Goal: Task Accomplishment & Management: Manage account settings

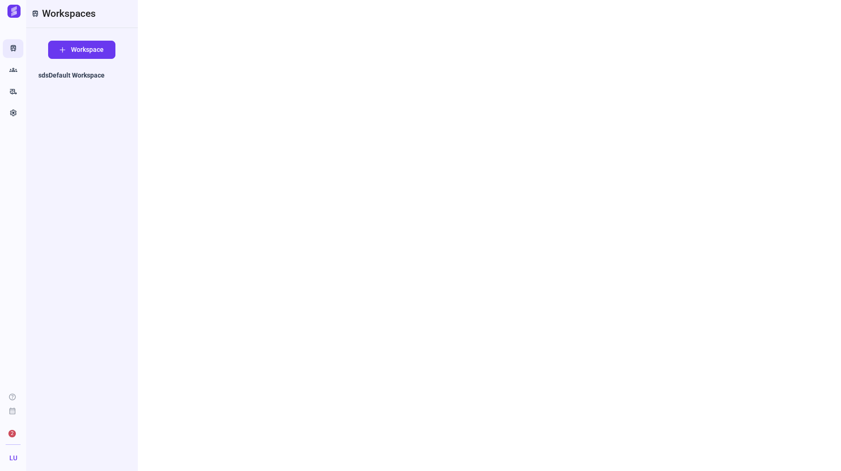
click at [15, 57] on link "Train" at bounding box center [13, 48] width 21 height 19
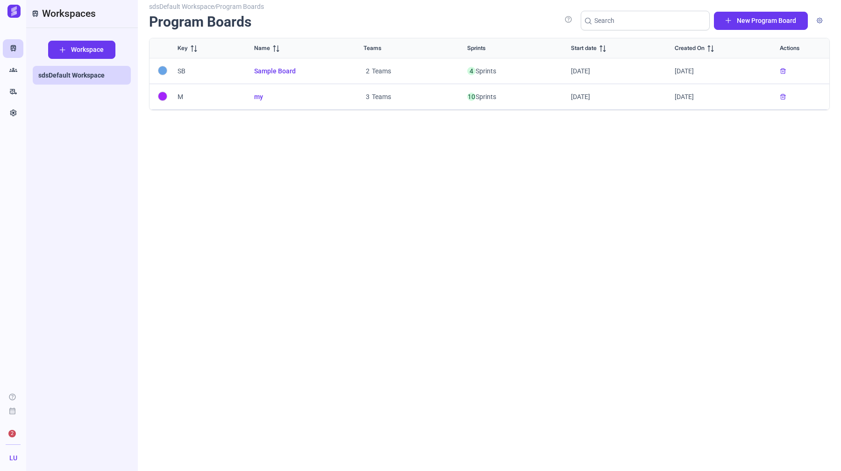
click at [280, 74] on span "Sample Board" at bounding box center [297, 71] width 87 height 10
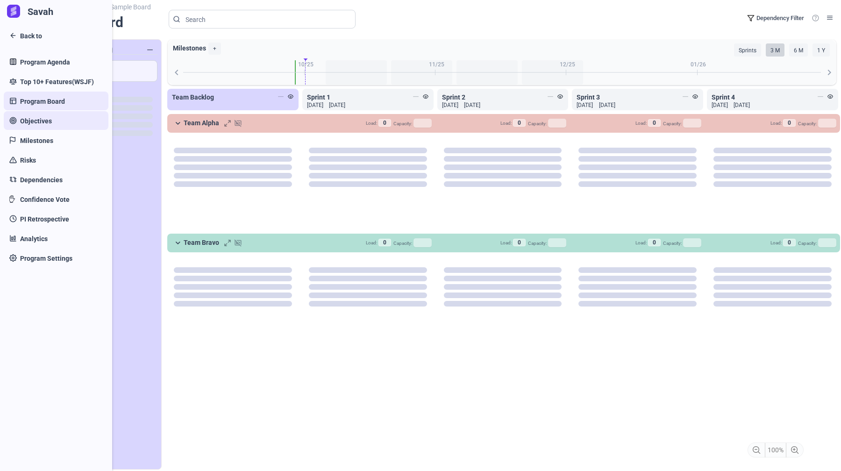
click at [25, 129] on link "Objectives" at bounding box center [56, 120] width 105 height 19
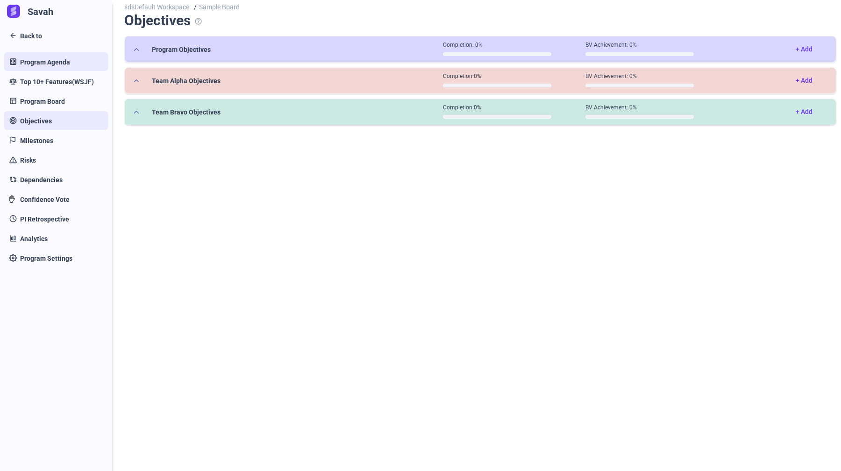
click at [38, 60] on span "Program Agenda" at bounding box center [45, 62] width 50 height 10
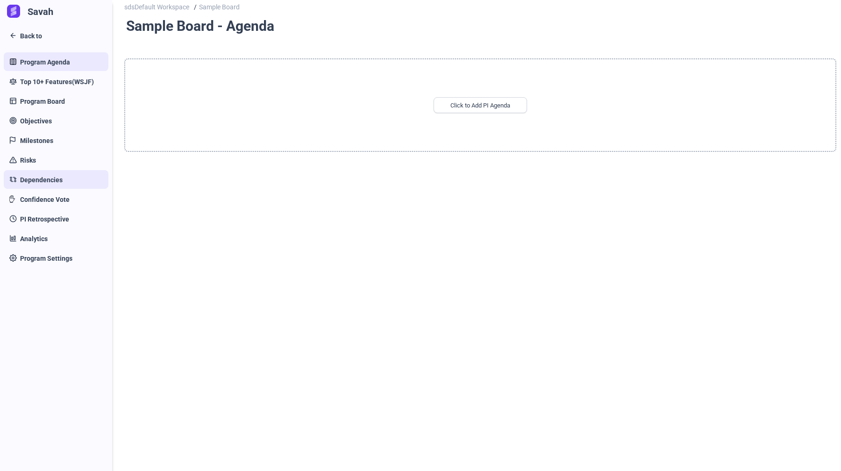
click at [56, 181] on span "Dependencies" at bounding box center [41, 180] width 43 height 10
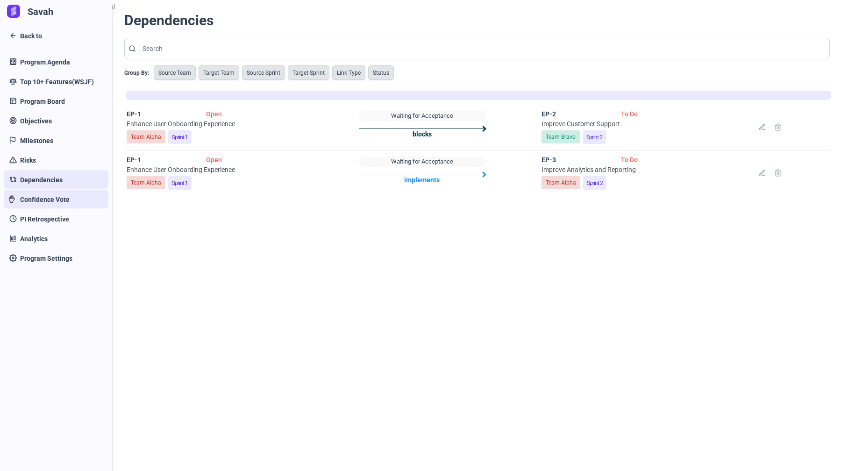
click at [52, 207] on link "Confidence Vote" at bounding box center [56, 199] width 105 height 19
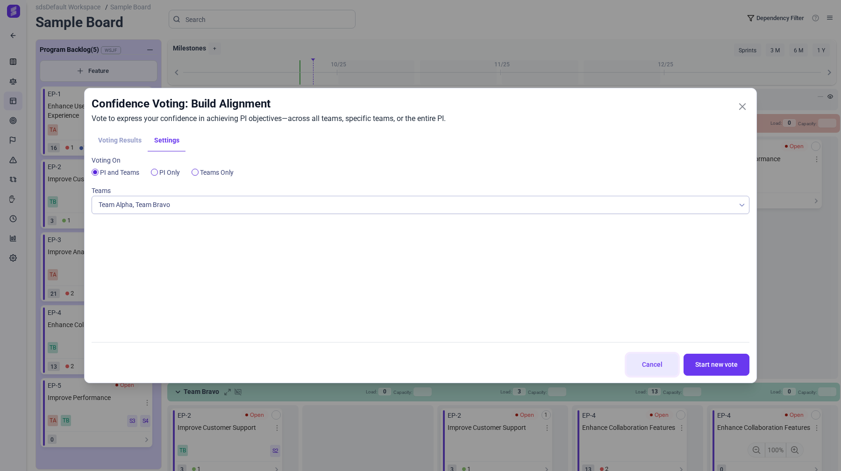
click at [661, 366] on span "Cancel" at bounding box center [653, 365] width 28 height 10
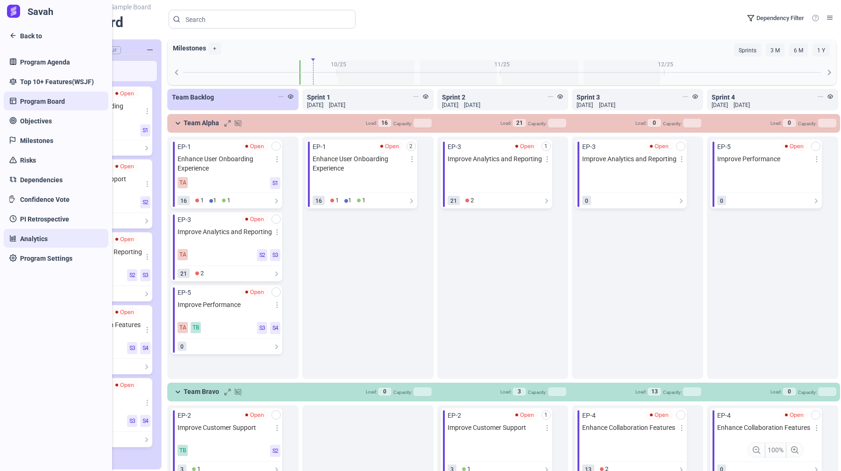
click at [21, 237] on span "Analytics" at bounding box center [34, 239] width 28 height 10
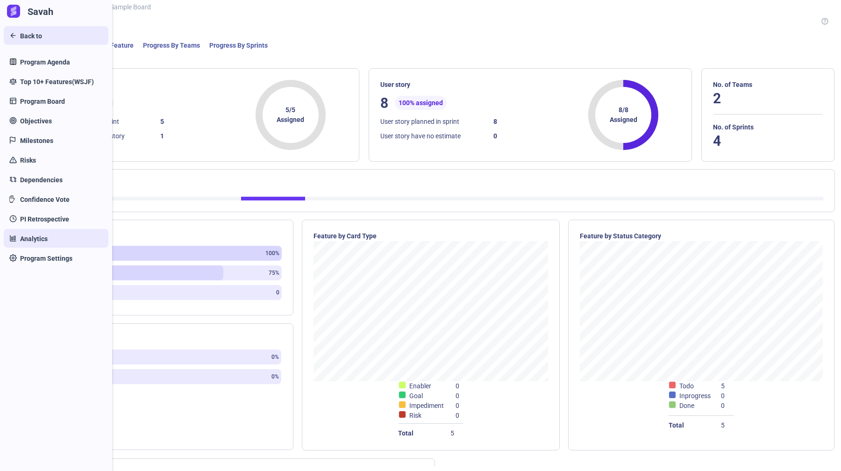
click at [25, 35] on span "Back to" at bounding box center [31, 36] width 22 height 10
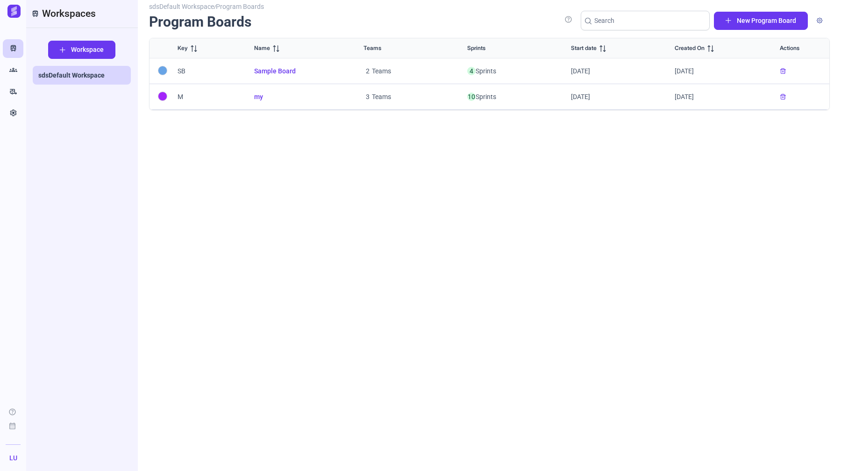
click at [263, 97] on span "my" at bounding box center [297, 97] width 87 height 10
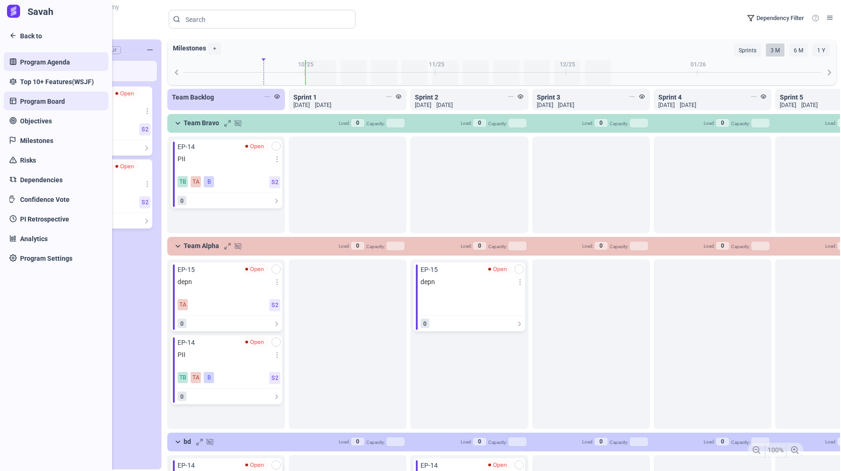
click at [18, 65] on link "Program Agenda" at bounding box center [56, 61] width 105 height 19
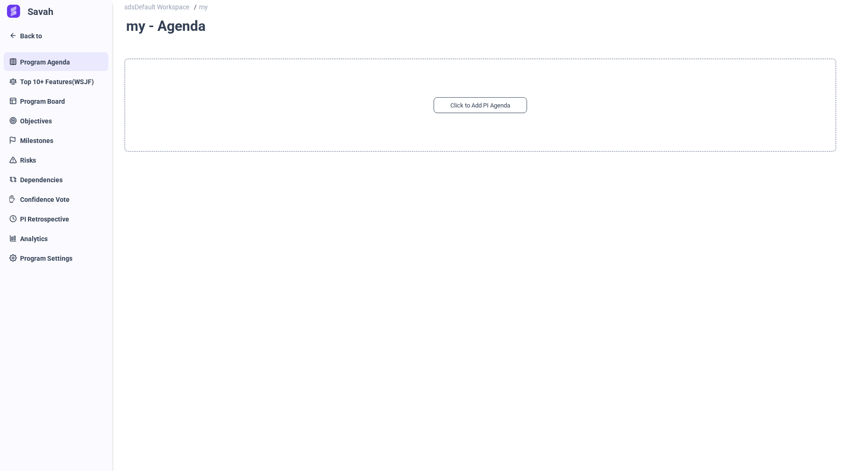
click at [453, 110] on div "Click to Add PI Agenda" at bounding box center [480, 105] width 93 height 16
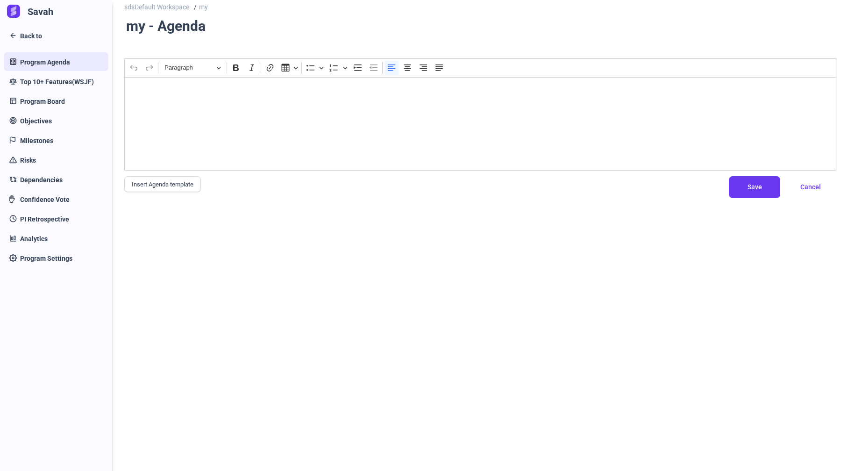
click at [561, 86] on p "Rich Text Editor. Editing area: main" at bounding box center [480, 88] width 703 height 10
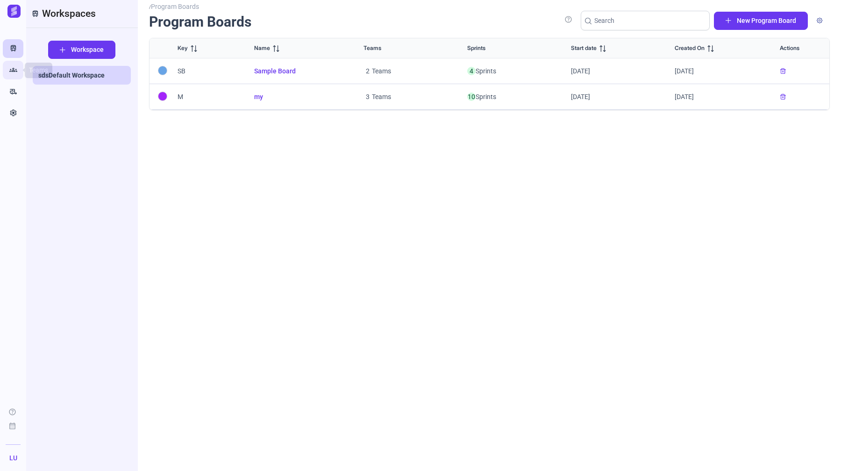
click at [10, 69] on icon "Groups" at bounding box center [13, 69] width 8 height 9
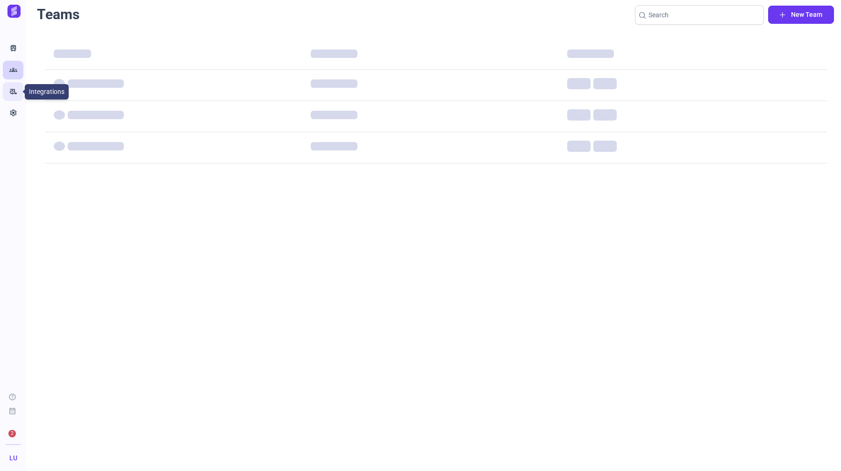
click at [14, 86] on link "rv_hookup" at bounding box center [13, 91] width 21 height 19
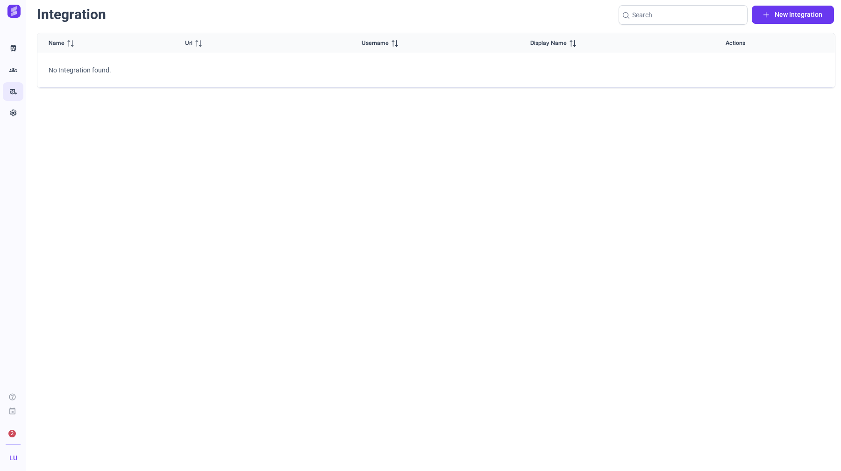
click at [12, 100] on link "rv_hookup" at bounding box center [13, 91] width 21 height 19
click at [12, 111] on icon "Settings" at bounding box center [13, 112] width 8 height 9
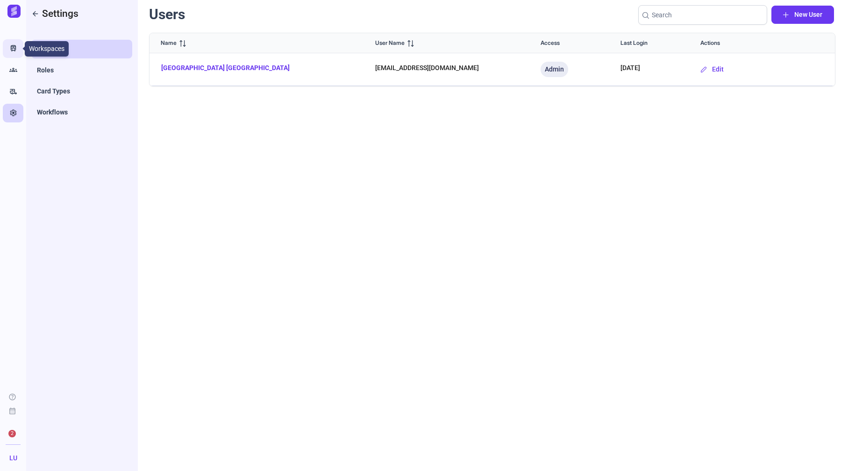
click at [16, 51] on icon "Train" at bounding box center [13, 48] width 8 height 9
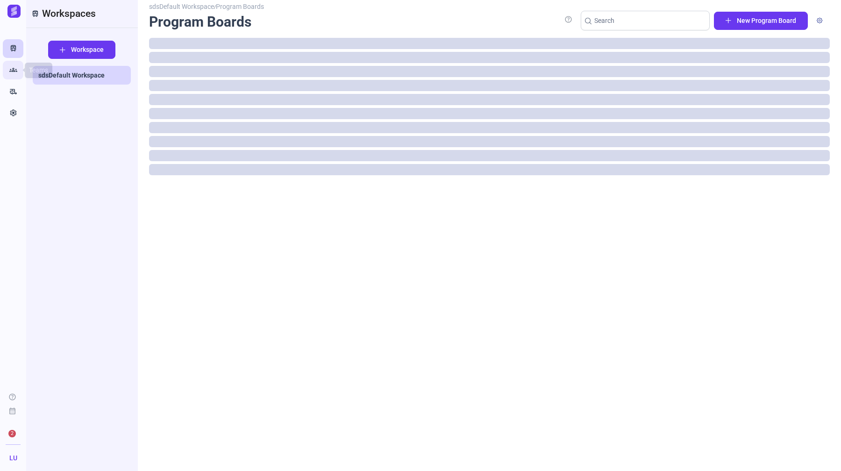
click at [12, 68] on icon "Groups" at bounding box center [13, 69] width 8 height 9
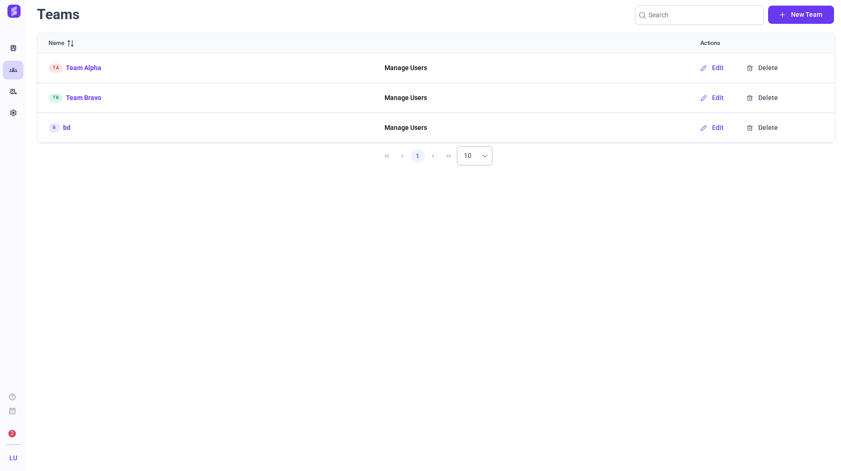
click at [89, 66] on link "Team Alpha" at bounding box center [84, 68] width 36 height 10
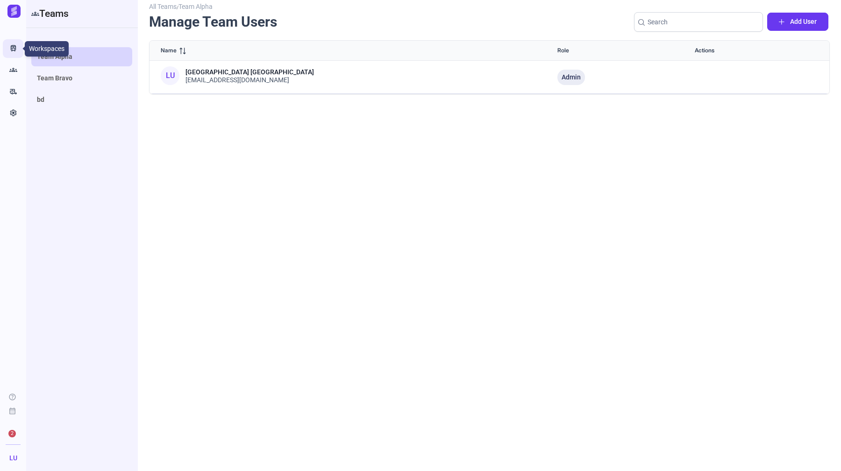
click at [18, 46] on link "Train" at bounding box center [13, 48] width 21 height 19
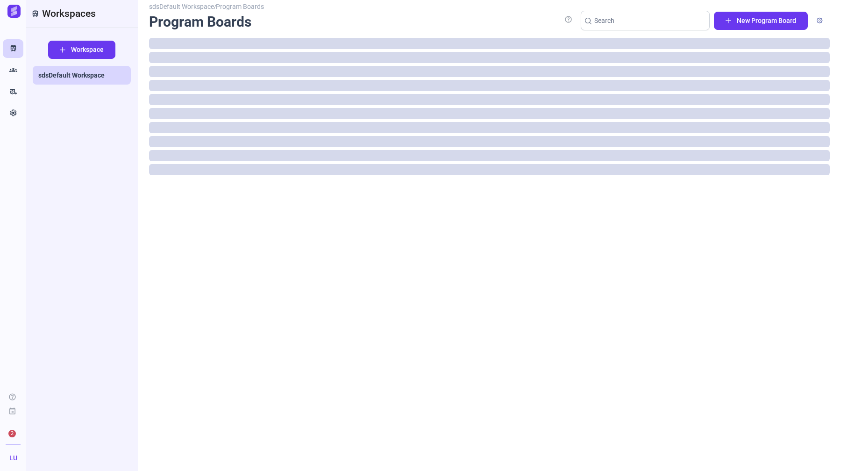
drag, startPoint x: 61, startPoint y: 14, endPoint x: 235, endPoint y: 14, distance: 174.4
click at [235, 14] on div "Train Workspaces Workspace sdsDefault Workspace sdsDefault Workspace / Program …" at bounding box center [434, 235] width 816 height 471
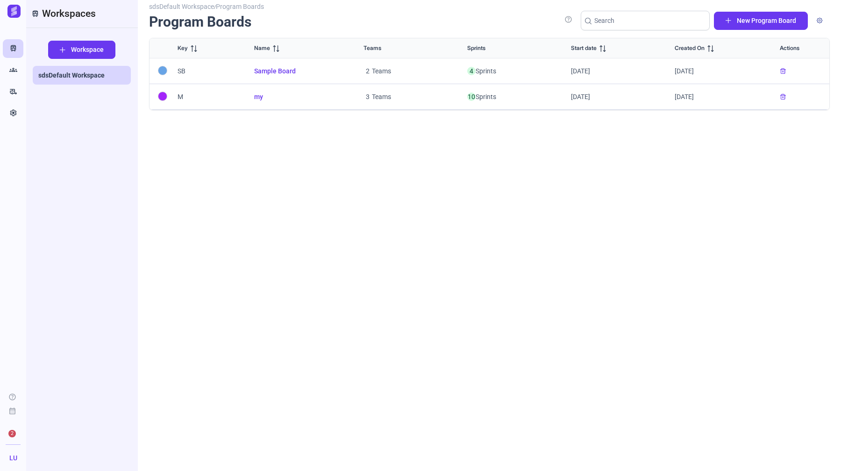
click at [242, 21] on h1 "Program Boards" at bounding box center [200, 22] width 102 height 18
click at [259, 22] on div "sdsDefault Workspace / Program Boards Program Boards" at bounding box center [348, 22] width 399 height 32
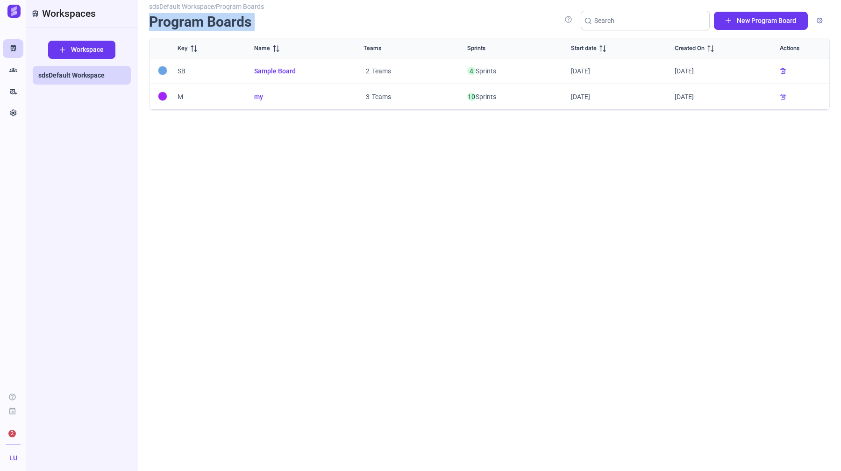
drag, startPoint x: 259, startPoint y: 22, endPoint x: 129, endPoint y: 15, distance: 130.1
click at [129, 15] on div "Train Workspaces Workspace sdsDefault Workspace sdsDefault Workspace / Program …" at bounding box center [434, 235] width 816 height 471
click at [111, 14] on div "Train Workspaces" at bounding box center [81, 13] width 101 height 5
click at [17, 71] on icon "Groups" at bounding box center [13, 69] width 8 height 9
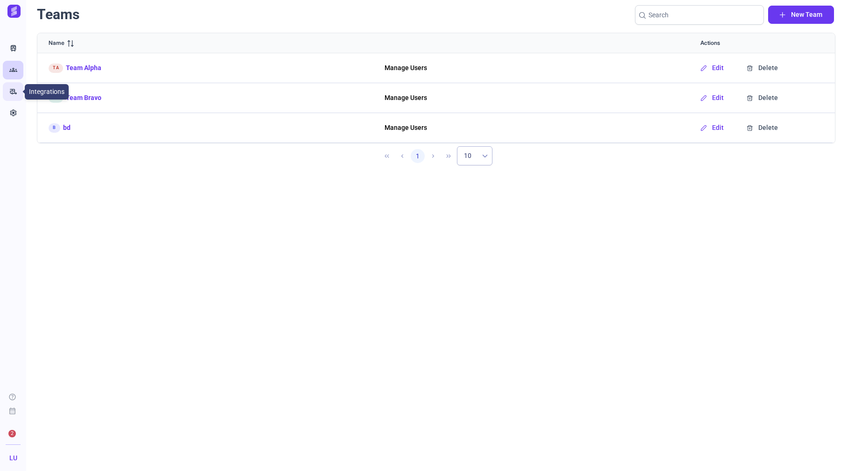
click at [14, 96] on icon "rv_hookup" at bounding box center [13, 91] width 8 height 9
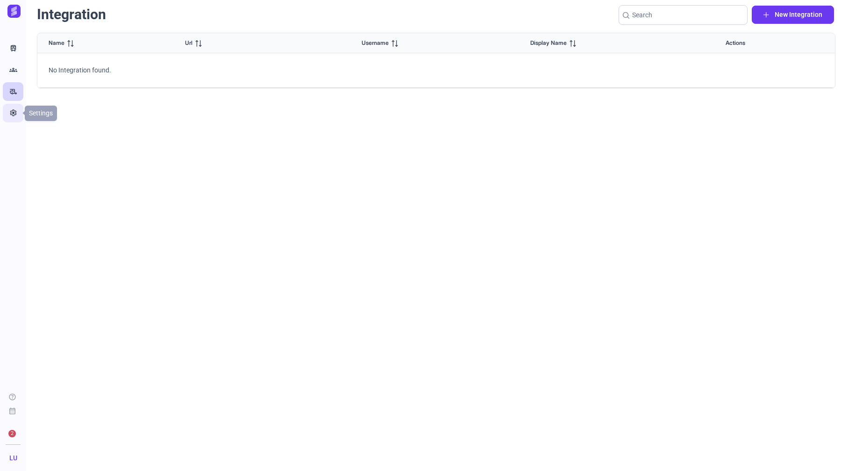
click at [14, 119] on link "Settings" at bounding box center [13, 113] width 21 height 19
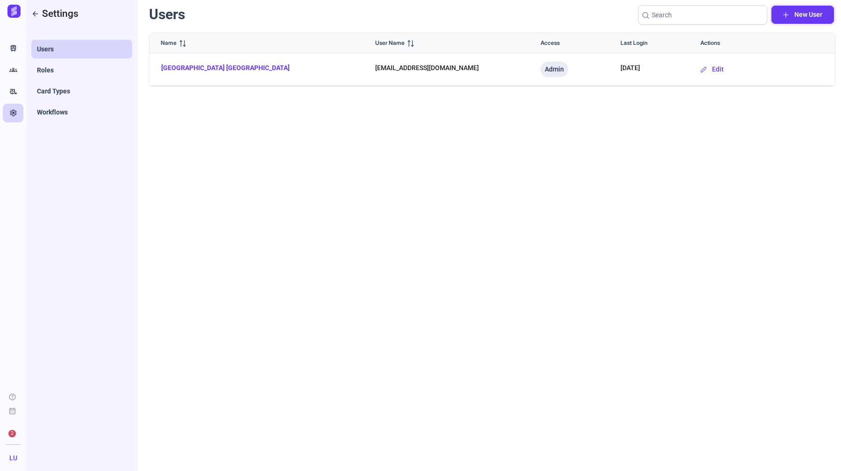
click at [823, 15] on button "New User" at bounding box center [803, 15] width 63 height 18
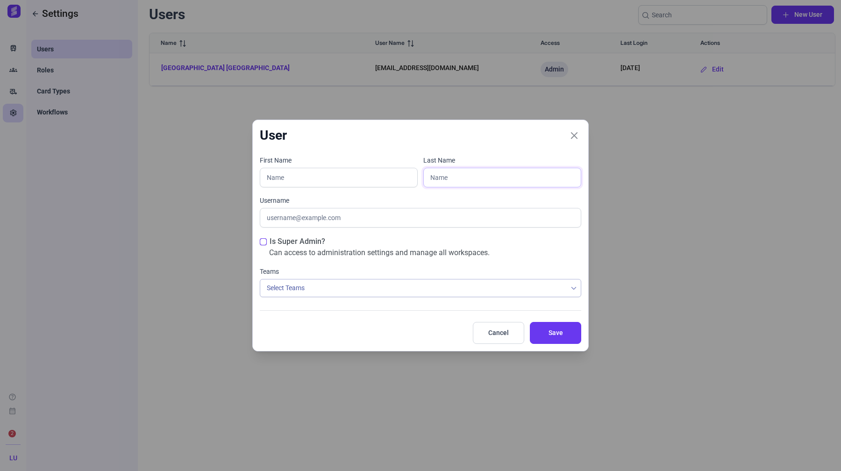
click at [449, 176] on input "text" at bounding box center [502, 178] width 158 height 20
click at [499, 330] on span "Cancel" at bounding box center [499, 333] width 28 height 10
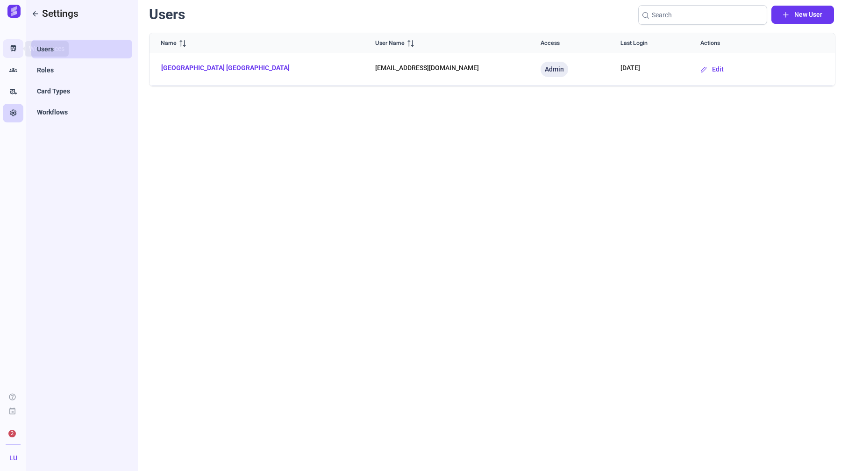
click at [20, 48] on link "Train" at bounding box center [13, 48] width 21 height 19
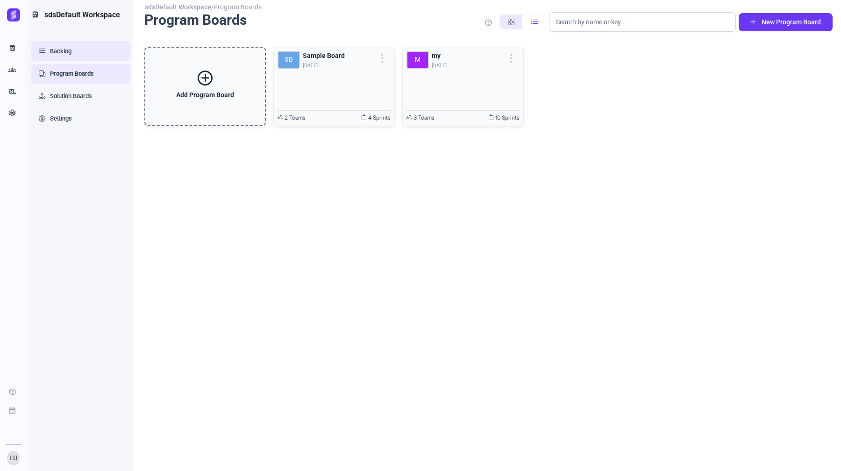
click at [65, 50] on link "Backlog" at bounding box center [80, 51] width 99 height 20
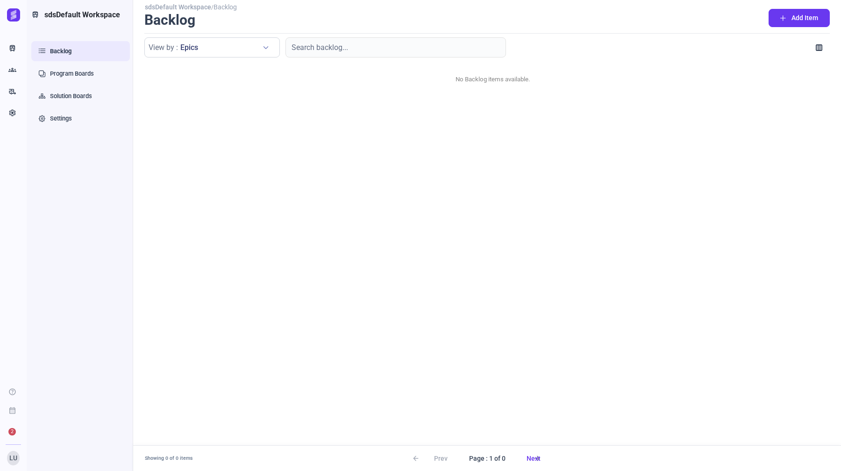
click at [97, 18] on span "sdsDefault Workspace" at bounding box center [82, 14] width 76 height 11
click at [63, 119] on link "Settings" at bounding box center [80, 119] width 99 height 20
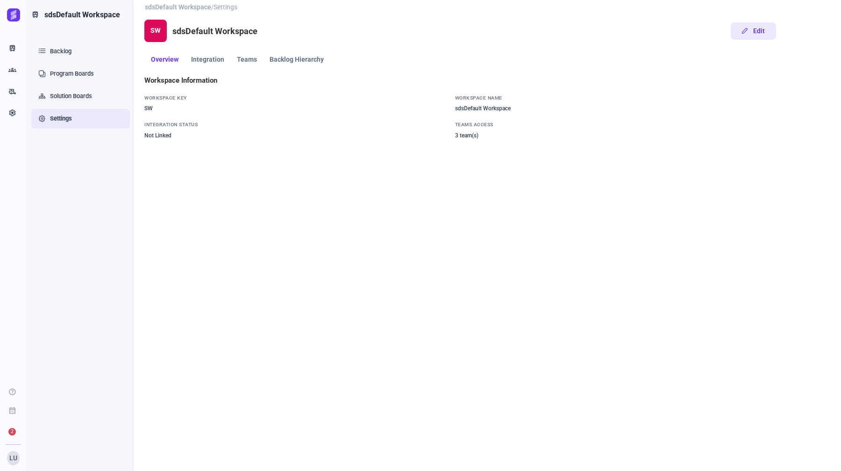
click at [750, 33] on button "Edit" at bounding box center [753, 30] width 45 height 17
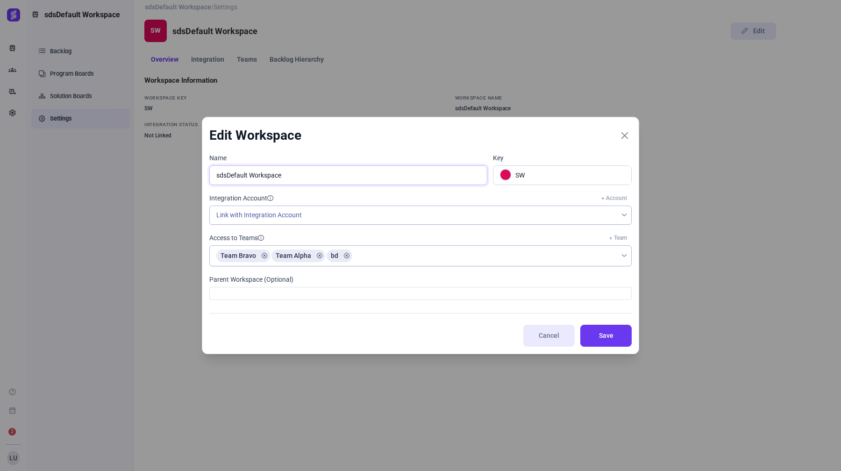
click at [243, 174] on input "sdsDefault Workspace" at bounding box center [348, 175] width 278 height 20
type input "Workspace"
type input "W"
type input "PWorkspace"
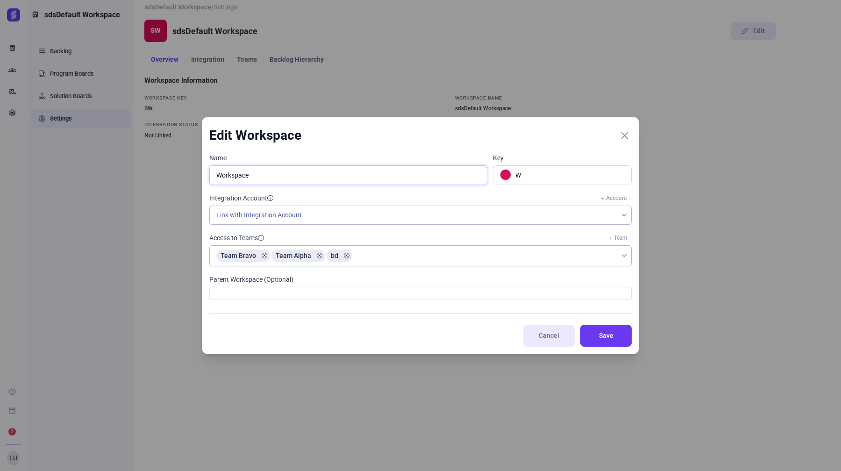
type input "P"
type input "PI Workspace"
type input "PW"
type input "PI IWorkspace"
type input "PI"
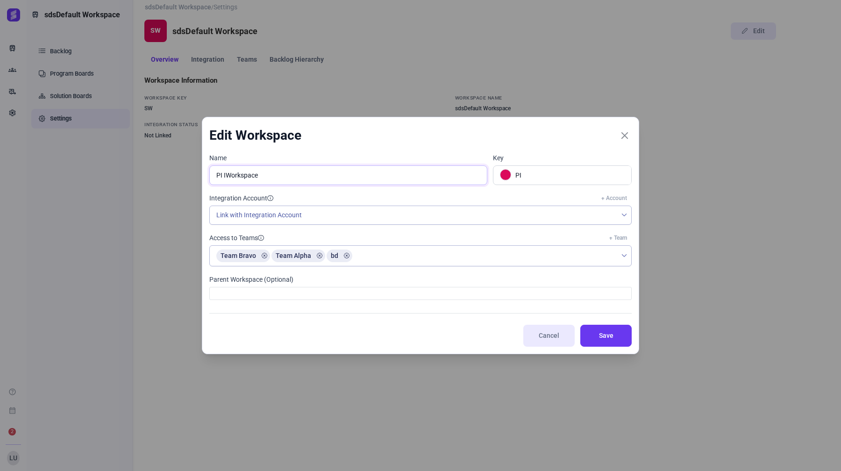
type input "PI Workspace"
type input "PW"
type input "PIWorkspace"
type input "P"
type input "PI Workspace"
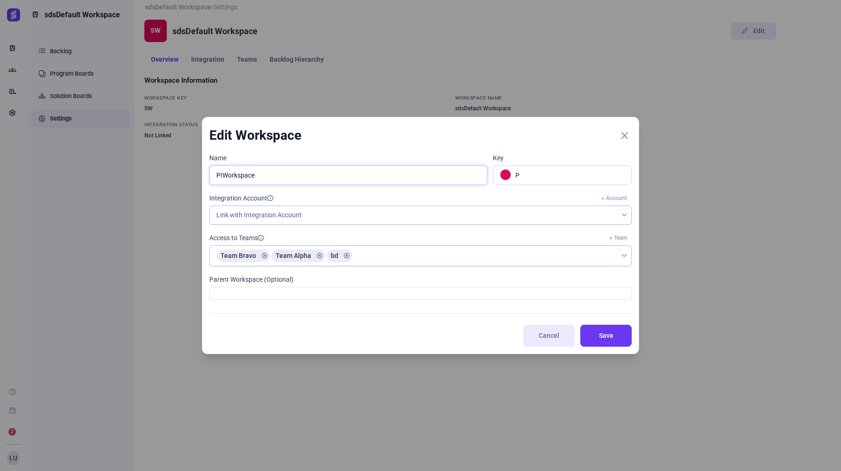
type input "PW"
type input "PI5 Workspace"
click at [387, 214] on span "Link with Integration Account" at bounding box center [414, 215] width 408 height 18
click at [347, 254] on icon "bd" at bounding box center [347, 256] width 6 height 6
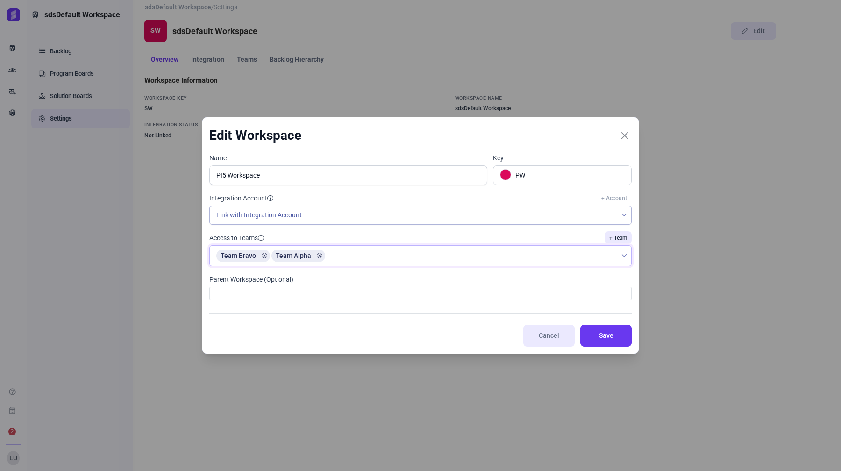
click at [621, 237] on link "+ Team" at bounding box center [618, 237] width 27 height 13
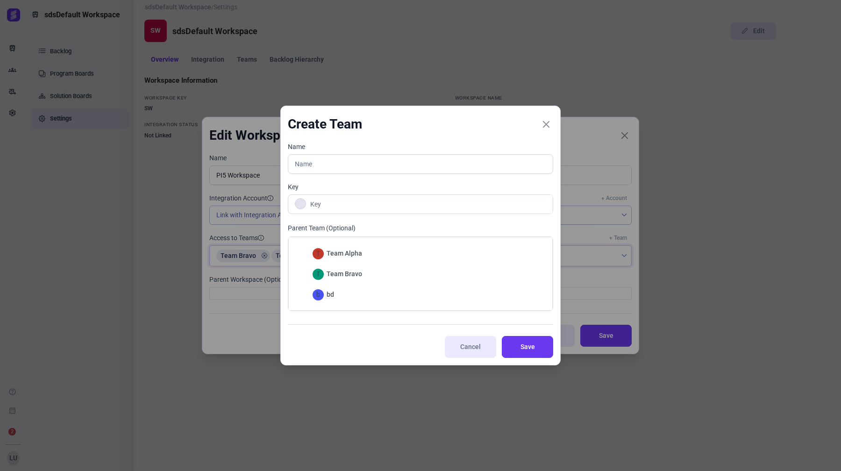
type input "O"
type input "OK t"
type input "OT"
type input "OK team"
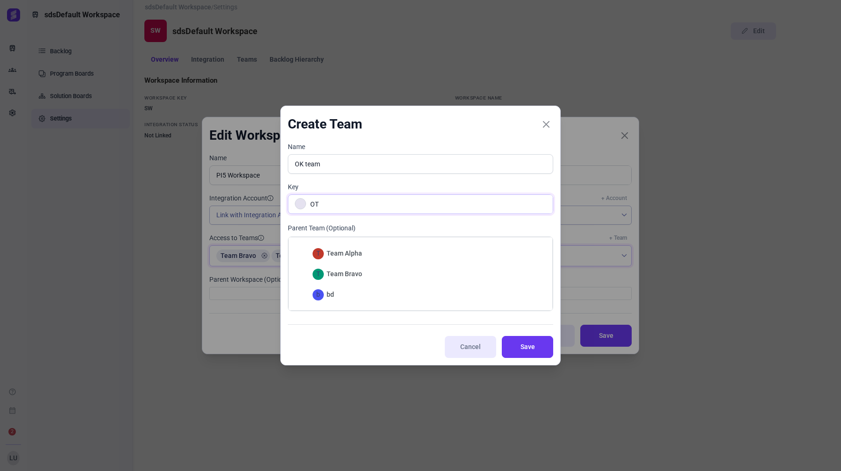
click at [296, 201] on link at bounding box center [300, 203] width 11 height 11
click at [367, 227] on div at bounding box center [367, 228] width 9 height 9
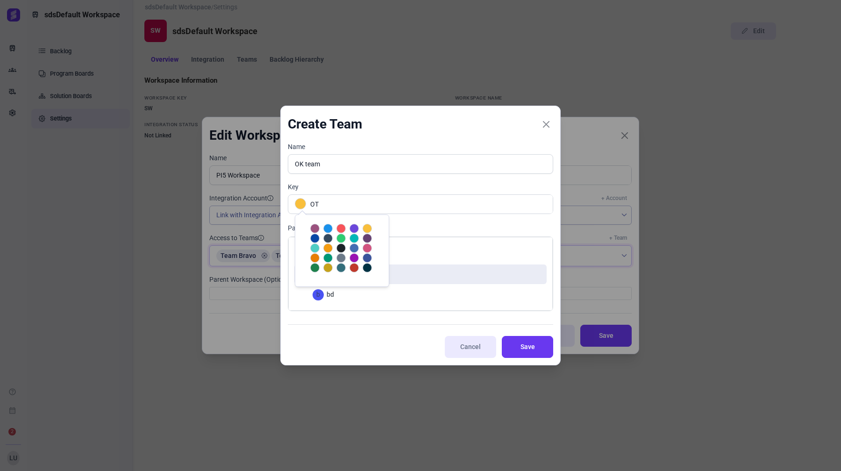
click at [473, 274] on div "T Team Bravo" at bounding box center [420, 275] width 252 height 20
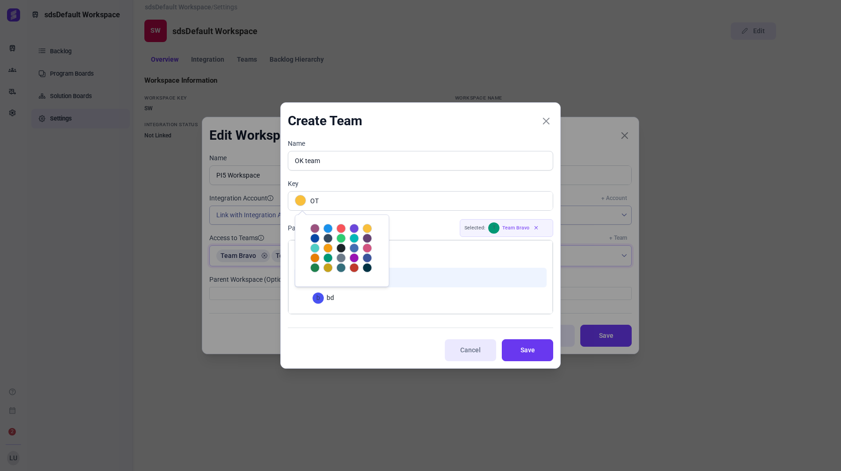
click at [477, 277] on div "T Team Bravo" at bounding box center [420, 278] width 252 height 20
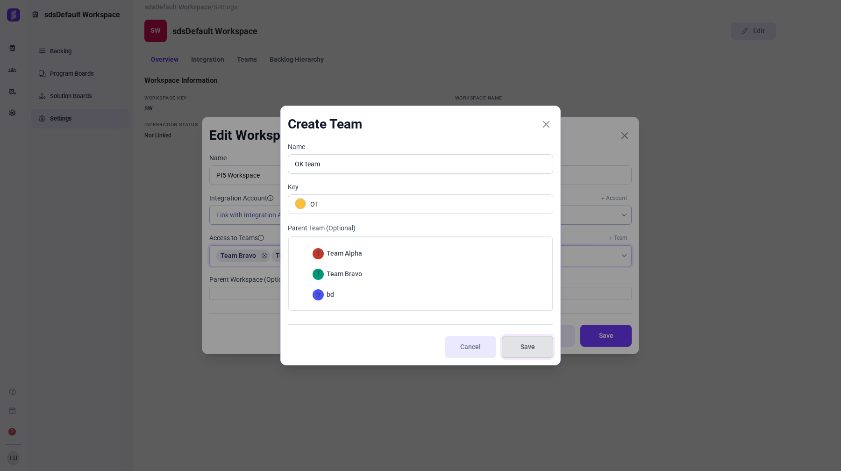
click at [531, 345] on span "Save" at bounding box center [528, 347] width 28 height 10
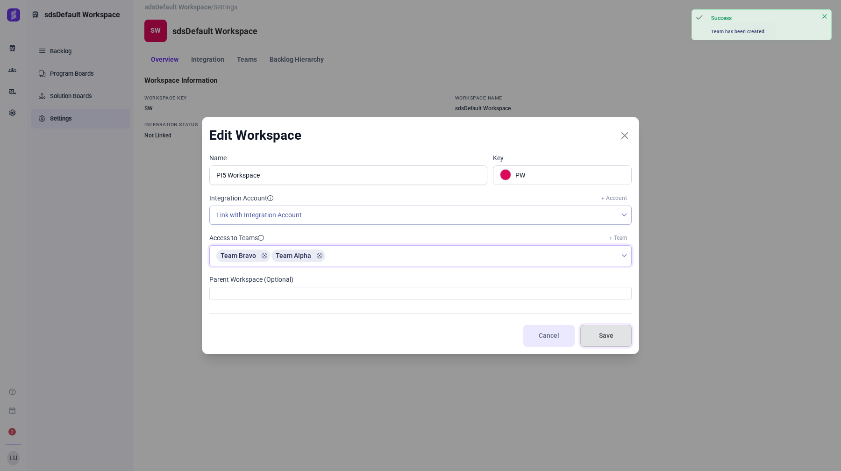
drag, startPoint x: 609, startPoint y: 336, endPoint x: 545, endPoint y: 297, distance: 74.6
click at [546, 298] on div "Edit Workspace Name PI5 Workspace Key PW Integration Account + Account Link wit…" at bounding box center [421, 235] width 438 height 237
click at [541, 294] on div at bounding box center [420, 293] width 423 height 13
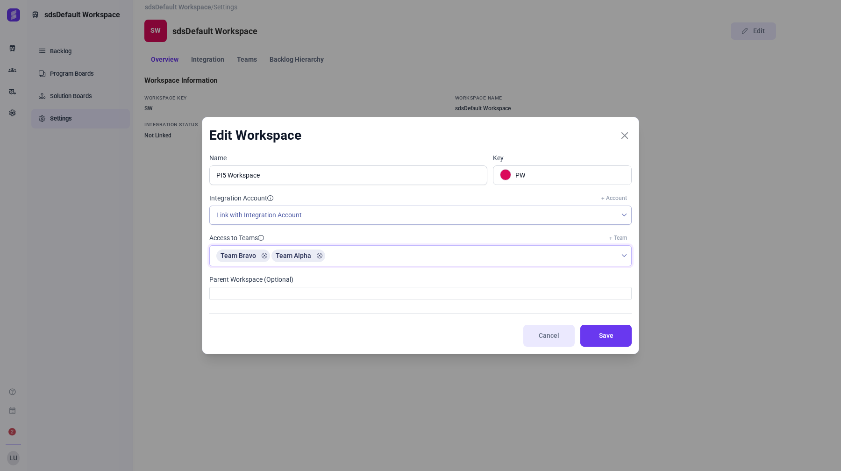
click at [267, 288] on div at bounding box center [420, 293] width 423 height 13
click at [588, 330] on button "Save" at bounding box center [606, 336] width 51 height 22
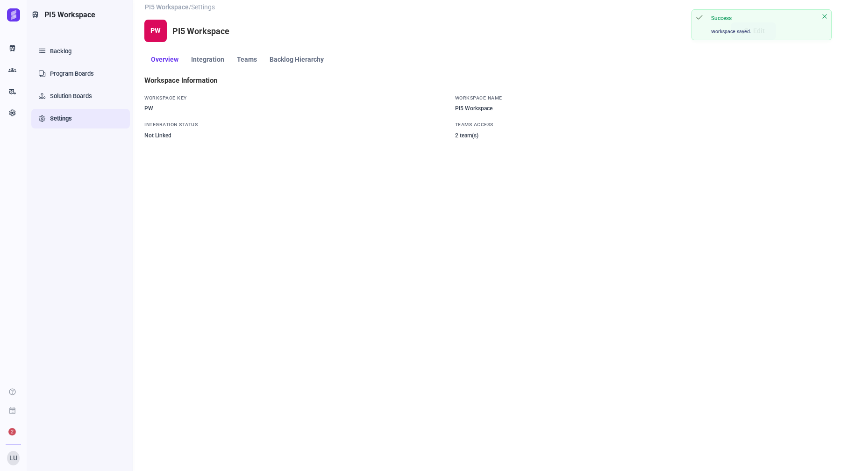
click at [57, 63] on ul "Backlog Program Boards Solution Boards Settings" at bounding box center [80, 84] width 99 height 87
click at [64, 47] on link "Backlog" at bounding box center [80, 51] width 99 height 20
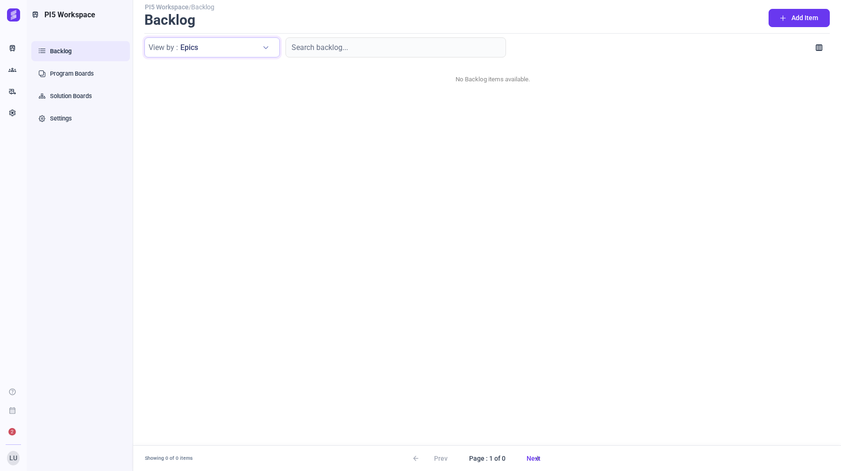
click at [189, 44] on span "Epics" at bounding box center [219, 47] width 79 height 11
click at [199, 85] on span "Features" at bounding box center [200, 81] width 26 height 10
click at [182, 23] on h1 "Backlog" at bounding box center [169, 20] width 51 height 18
click at [825, 22] on button "Add Item" at bounding box center [799, 18] width 61 height 18
click at [737, 40] on h4 "Create new" at bounding box center [742, 41] width 84 height 9
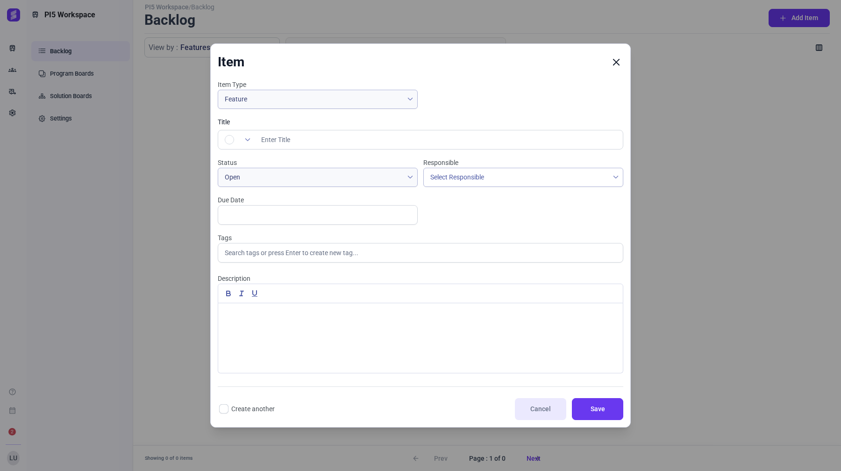
click at [612, 61] on icon "Close" at bounding box center [616, 62] width 8 height 8
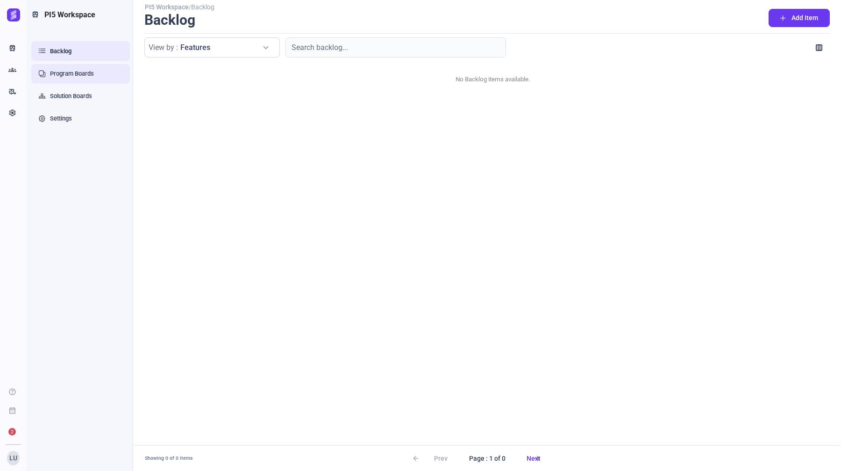
click at [90, 71] on link "Program Boards" at bounding box center [80, 74] width 99 height 20
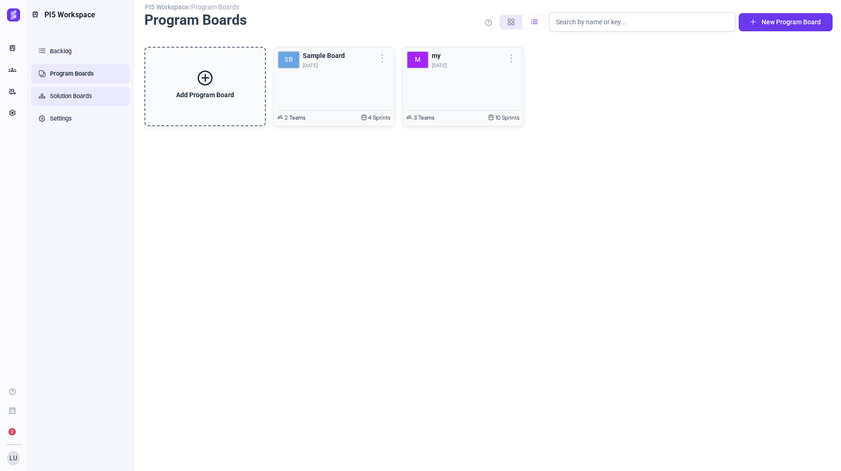
click at [88, 101] on link "Solution Boards" at bounding box center [80, 96] width 99 height 20
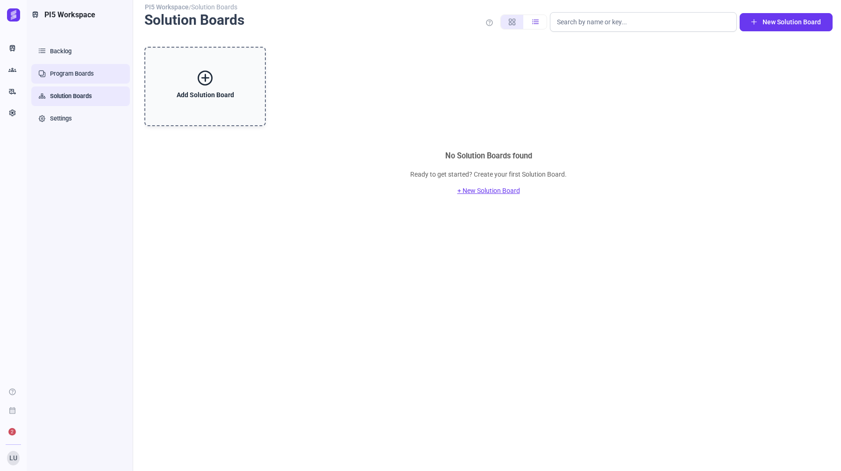
click at [66, 76] on link "Program Boards" at bounding box center [80, 74] width 99 height 20
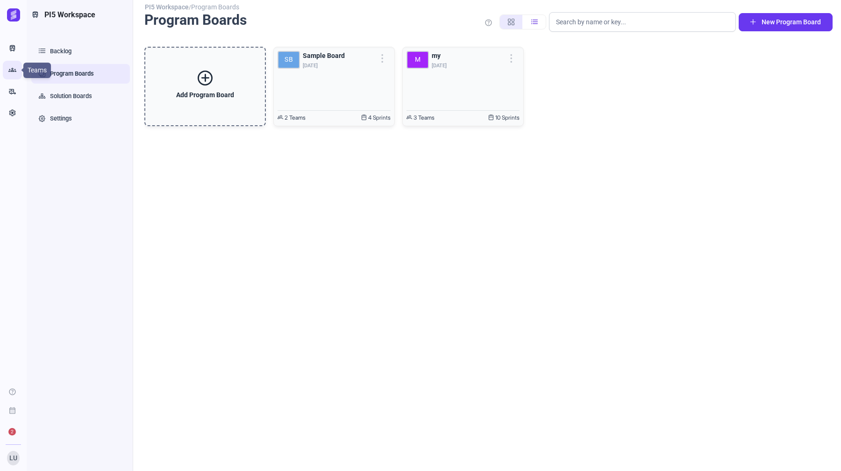
click at [12, 72] on icon "Groups" at bounding box center [12, 69] width 8 height 9
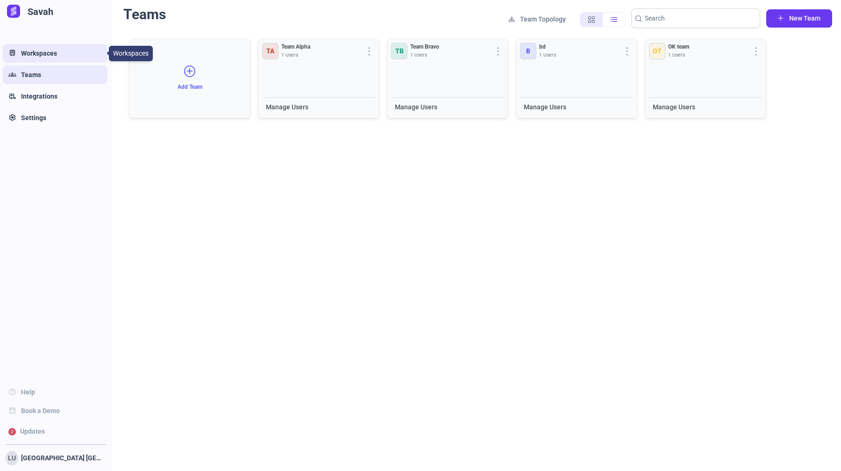
click at [14, 50] on icon "Train" at bounding box center [12, 53] width 8 height 9
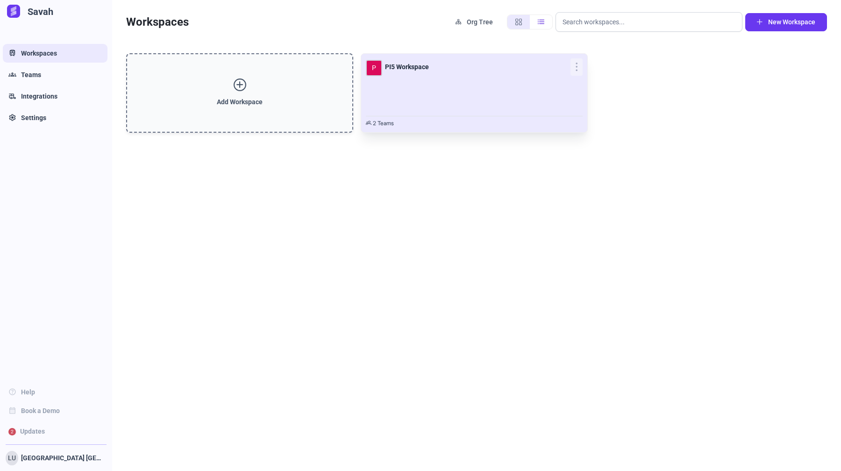
click at [408, 84] on div "P PI5 Workspace" at bounding box center [474, 84] width 217 height 53
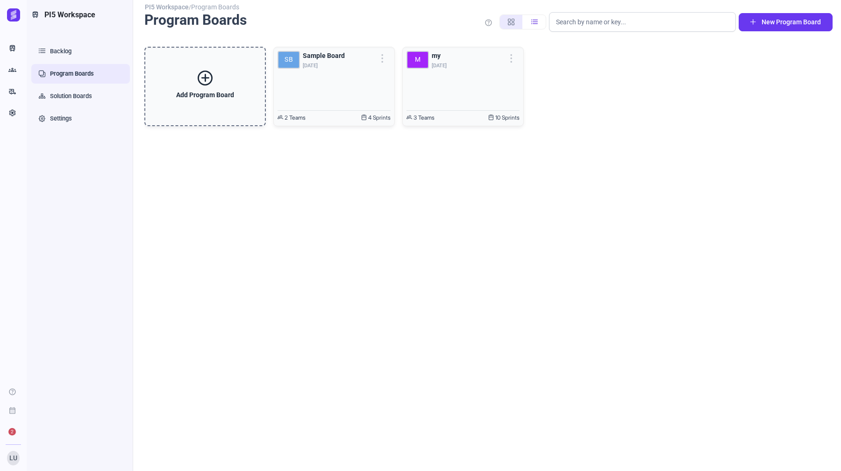
click at [408, 84] on div "M my Oct 23" at bounding box center [463, 78] width 113 height 55
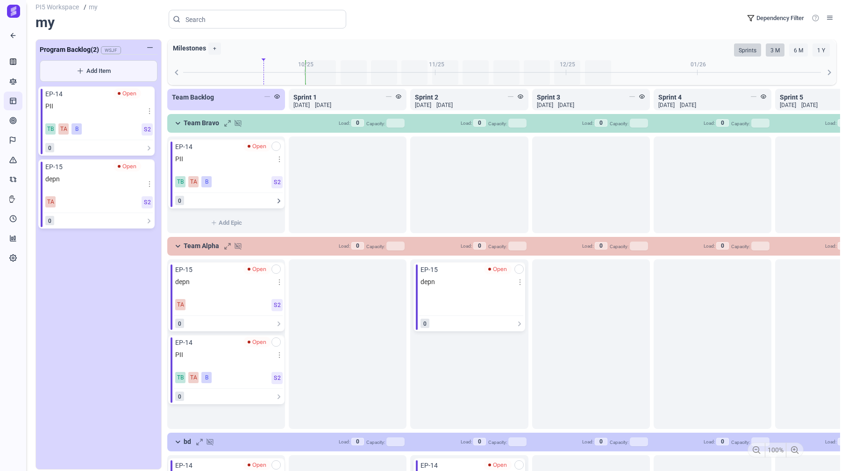
click at [281, 201] on icon at bounding box center [278, 200] width 7 height 7
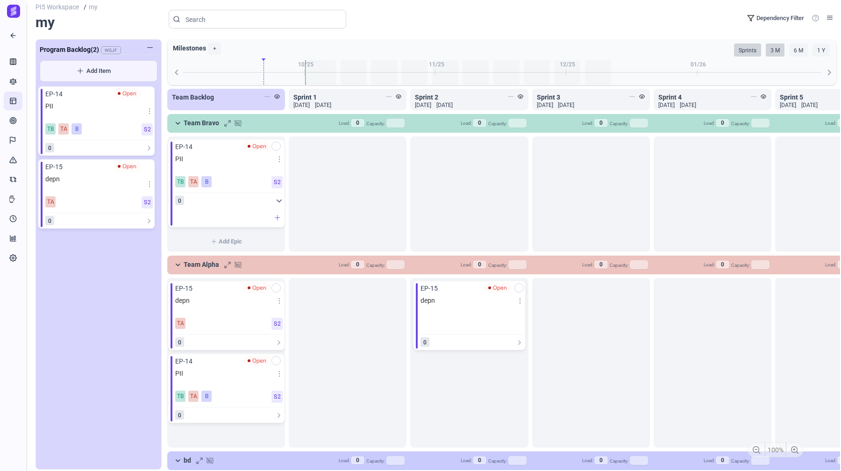
click at [279, 217] on icon at bounding box center [278, 218] width 6 height 6
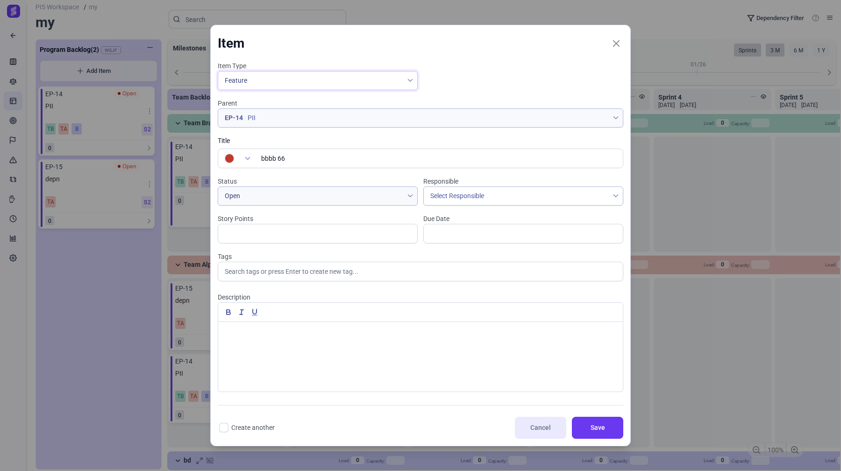
type input "bbbb 66"
click at [319, 75] on span "Feature" at bounding box center [310, 81] width 185 height 18
click at [523, 194] on span "Select Responsible" at bounding box center [516, 196] width 185 height 18
click at [494, 215] on li "LU Leicester UK" at bounding box center [523, 216] width 196 height 17
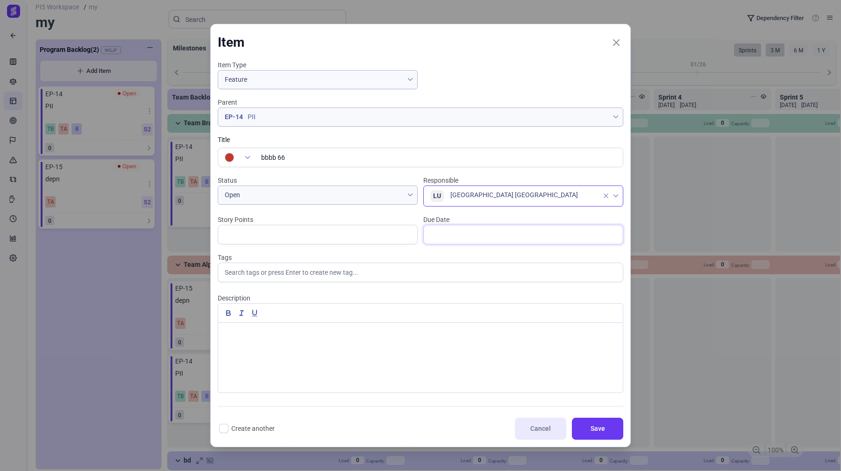
click at [473, 235] on input "text" at bounding box center [523, 235] width 200 height 20
click at [553, 330] on span "23" at bounding box center [550, 330] width 11 height 11
type input "23 Oct 25"
click at [330, 236] on input "text" at bounding box center [318, 235] width 200 height 20
type input "8"
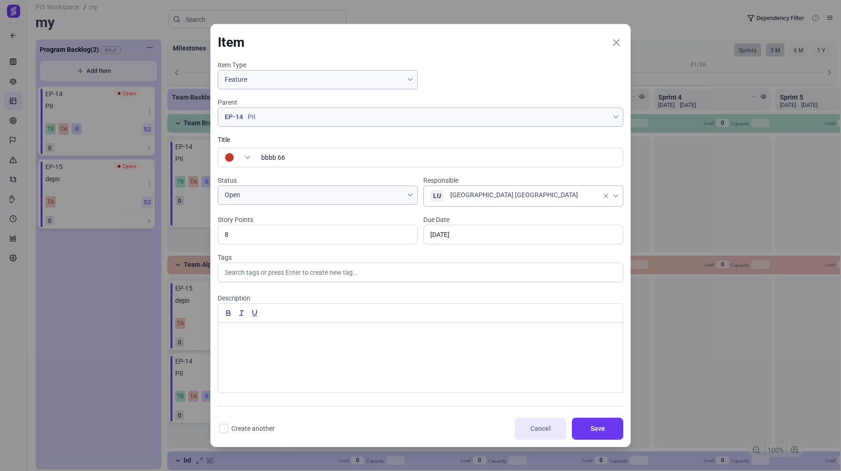
click at [474, 349] on div at bounding box center [420, 358] width 405 height 70
click at [404, 275] on input "text" at bounding box center [421, 273] width 406 height 20
type input "uy"
click at [418, 357] on div "To enrich screen reader interactions, please activate Accessibility in Grammarl…" at bounding box center [420, 378] width 405 height 70
click at [603, 423] on button "Save" at bounding box center [597, 429] width 51 height 22
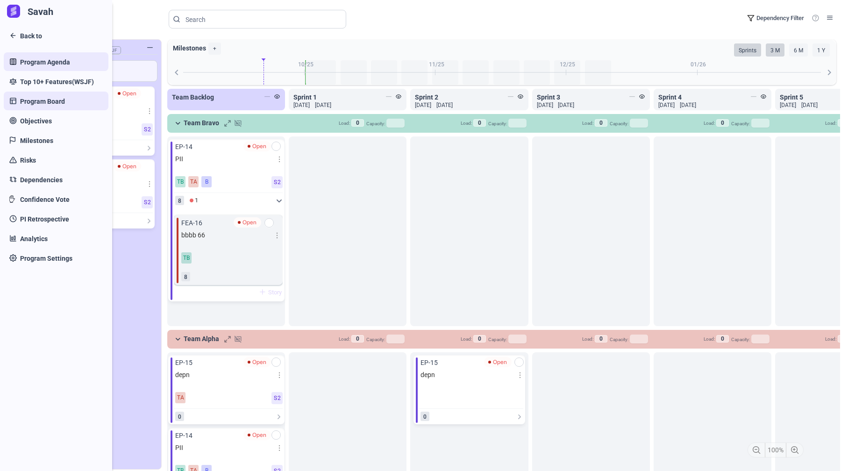
click at [16, 59] on link "Program Agenda" at bounding box center [56, 61] width 105 height 19
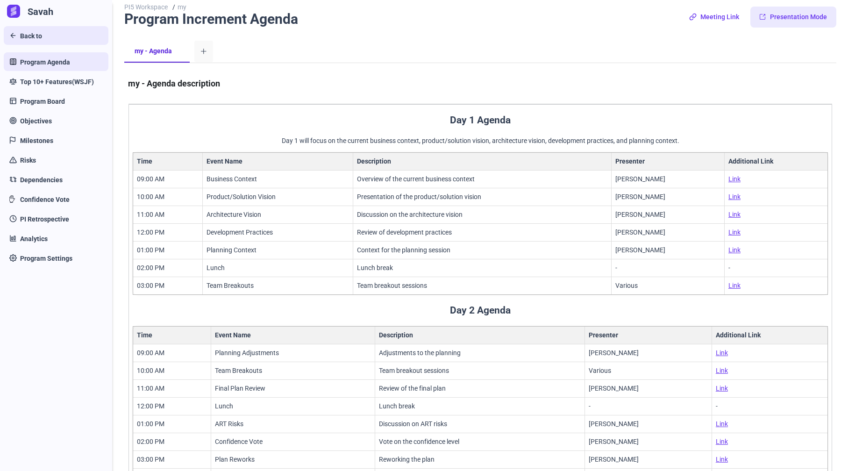
click at [21, 33] on span "Back to" at bounding box center [31, 36] width 22 height 10
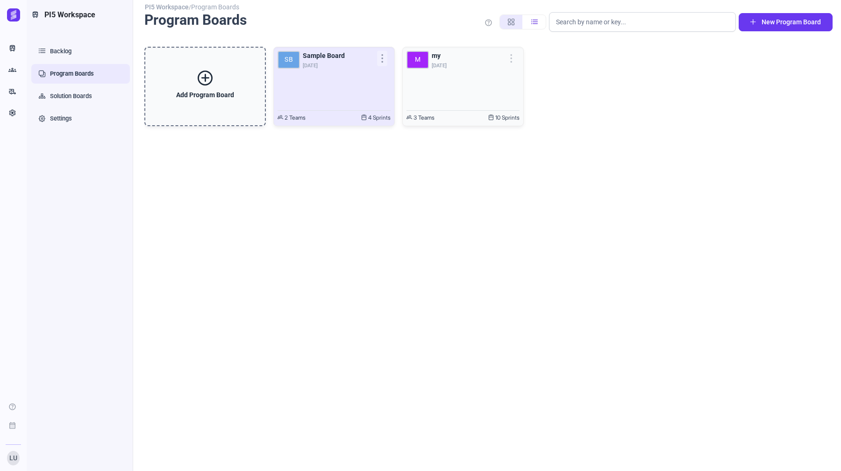
click at [338, 87] on div "SB Sample Board [DATE]" at bounding box center [334, 78] width 113 height 55
